Goal: Obtain resource: Obtain resource

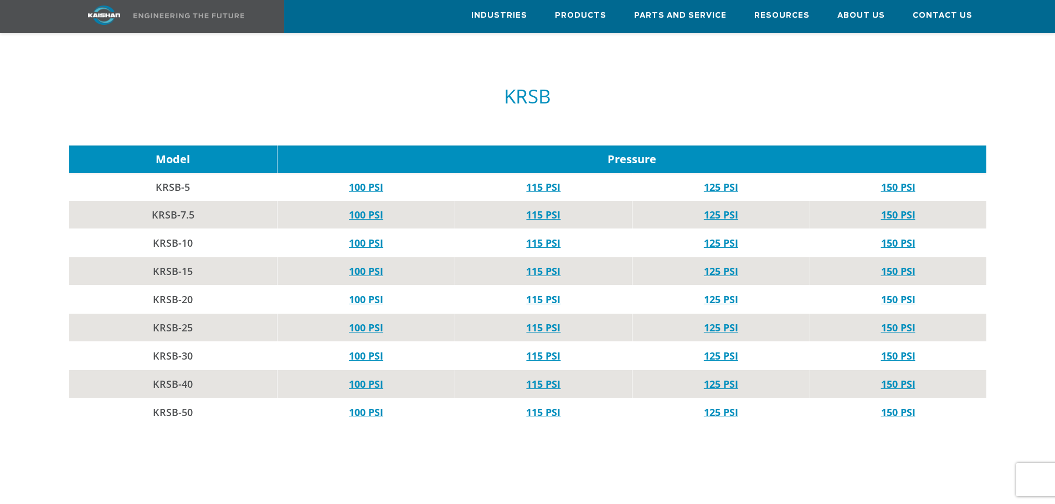
scroll to position [591, 0]
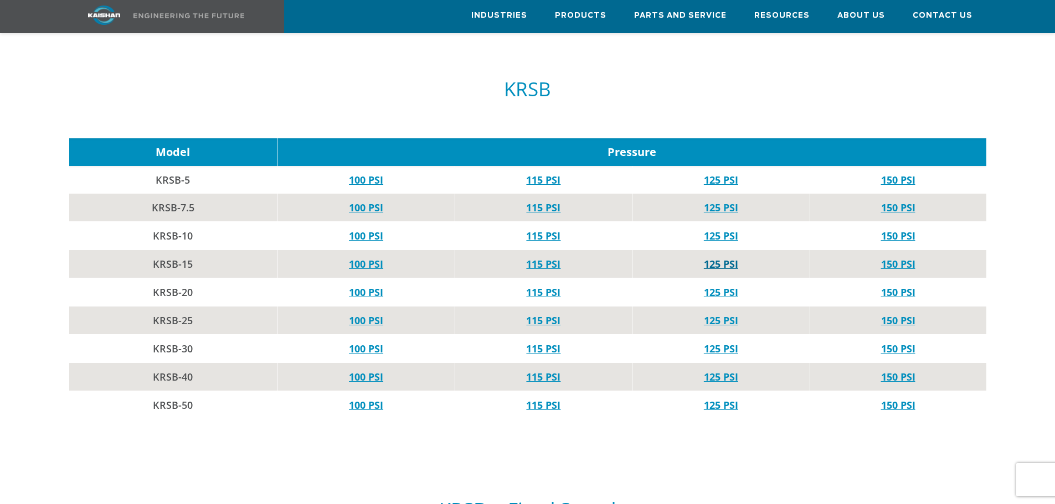
click at [717, 257] on link "125 PSI" at bounding box center [721, 263] width 34 height 13
click at [549, 257] on link "115 PSI" at bounding box center [543, 263] width 34 height 13
click at [710, 286] on link "125 PSI" at bounding box center [721, 292] width 34 height 13
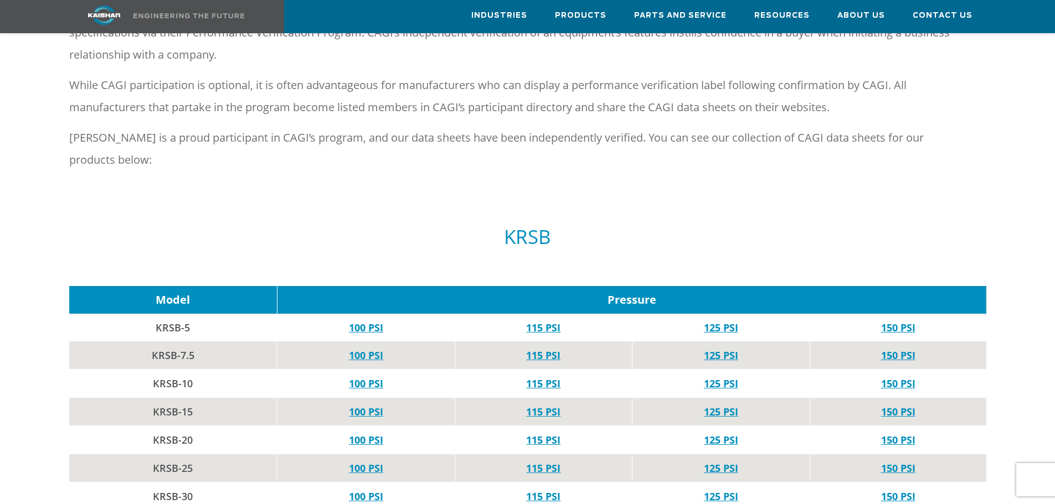
scroll to position [591, 0]
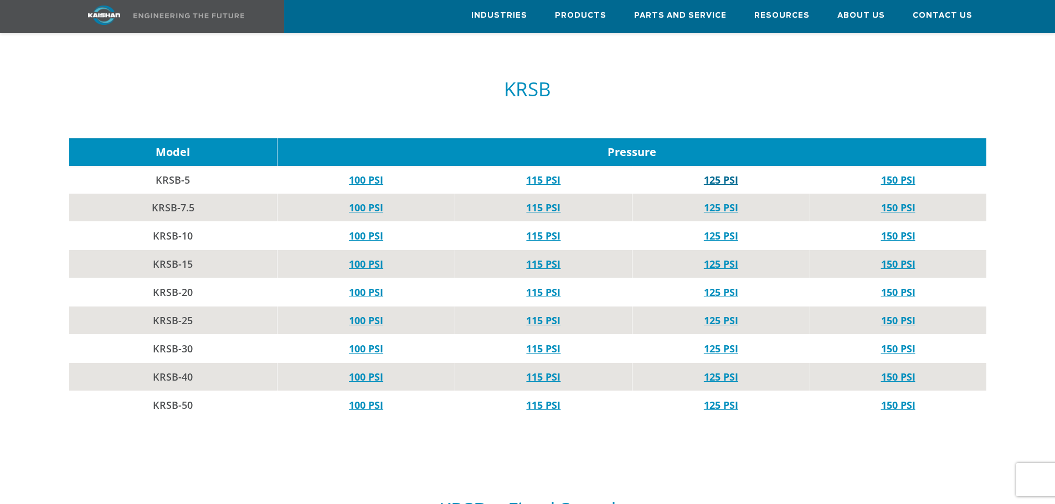
click at [707, 173] on link "125 PSI" at bounding box center [721, 179] width 34 height 13
click at [540, 173] on link "115 PSI" at bounding box center [543, 179] width 34 height 13
click at [708, 201] on link "125 PSI" at bounding box center [721, 207] width 34 height 13
click at [712, 286] on link "125 PSI" at bounding box center [721, 292] width 34 height 13
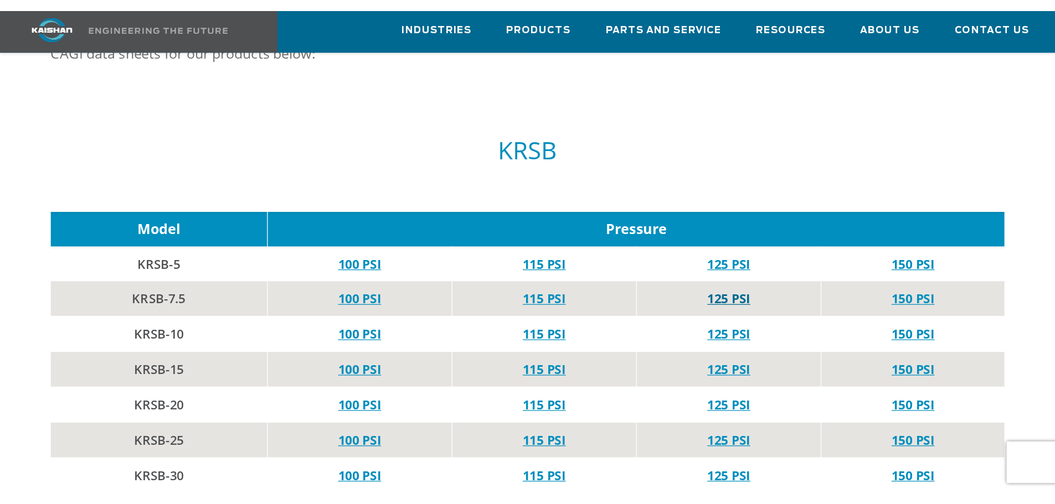
scroll to position [591, 0]
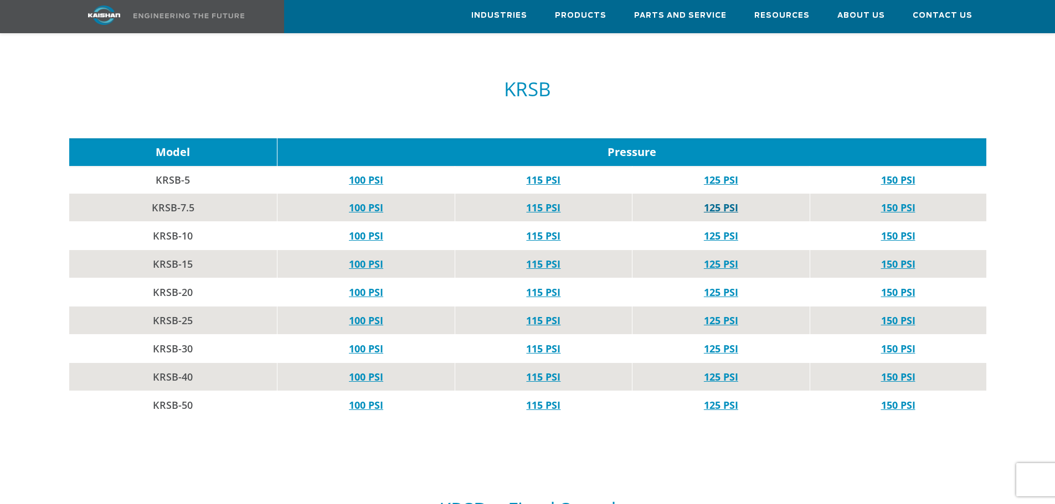
click at [712, 201] on link "125 PSI" at bounding box center [721, 207] width 34 height 13
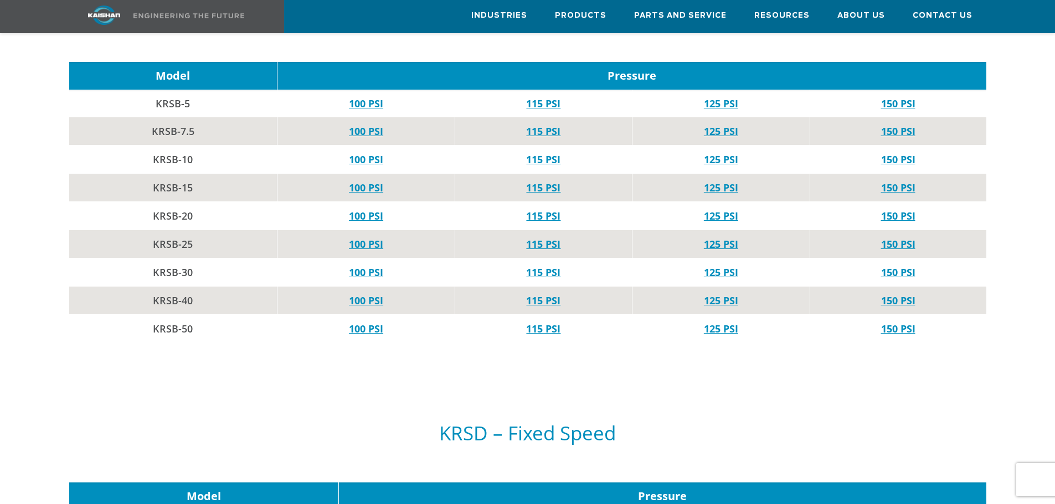
scroll to position [591, 0]
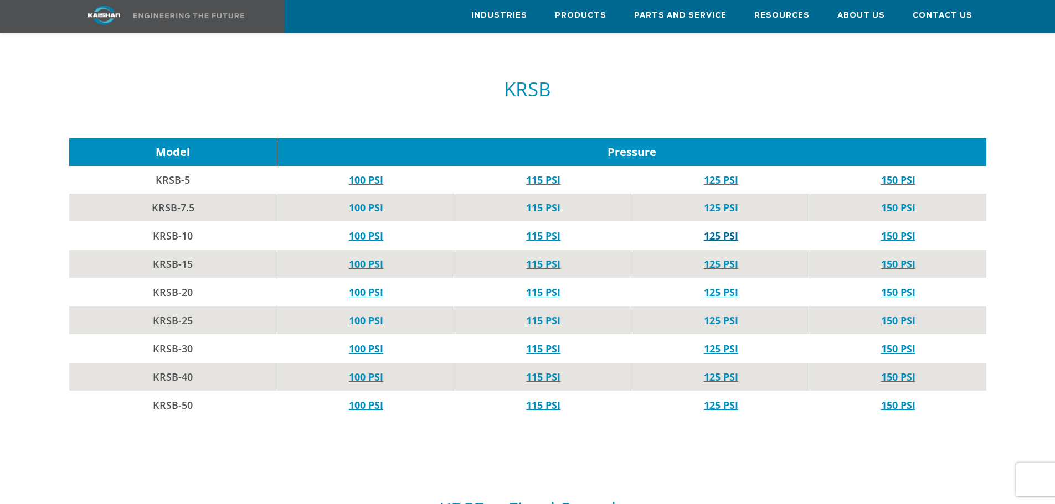
click at [715, 229] on link "125 PSI" at bounding box center [721, 235] width 34 height 13
